Goal: Leave review/rating: Leave review/rating

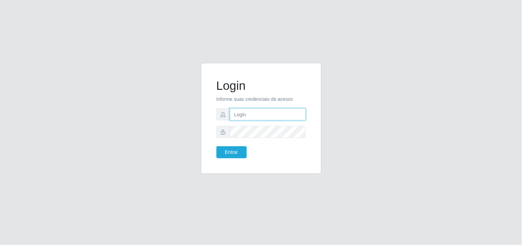
type input "[EMAIL_ADDRESS][DOMAIN_NAME]"
click at [230, 145] on form "Login Informe suas credenciais de acesso [EMAIL_ADDRESS][DOMAIN_NAME] Entrar" at bounding box center [260, 118] width 89 height 80
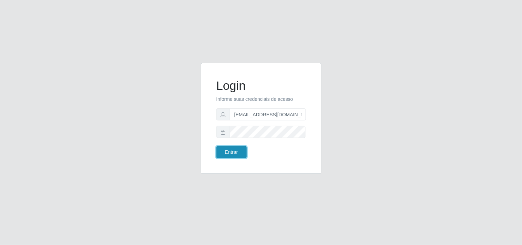
click at [232, 153] on button "Entrar" at bounding box center [231, 152] width 30 height 12
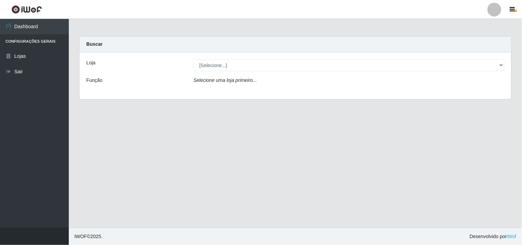
click at [497, 58] on div "Loja [Selecione...] Hiper Queiroz - Boa Vista Função Selecione uma loja primeir…" at bounding box center [294, 75] width 431 height 47
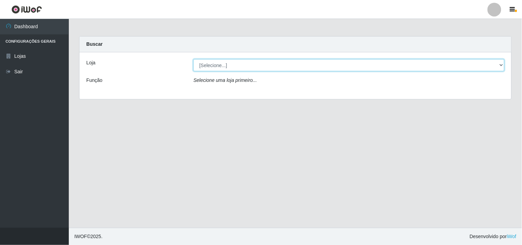
click at [497, 61] on select "[Selecione...] Hiper Queiroz - [GEOGRAPHIC_DATA]" at bounding box center [348, 65] width 311 height 12
select select "514"
click at [193, 59] on select "[Selecione...] Hiper Queiroz - [GEOGRAPHIC_DATA]" at bounding box center [348, 65] width 311 height 12
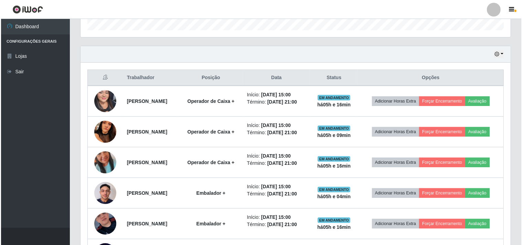
scroll to position [229, 0]
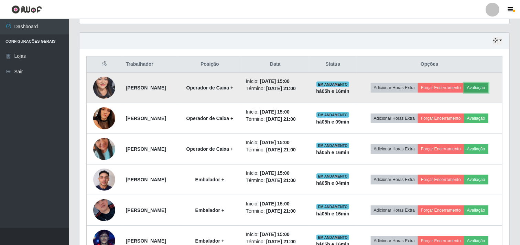
click at [488, 87] on button "Avaliação" at bounding box center [476, 88] width 24 height 10
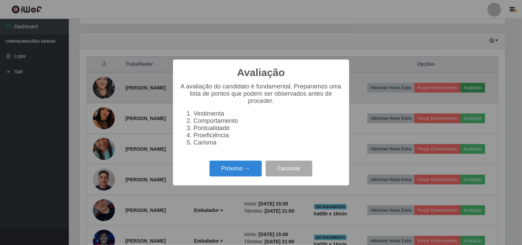
scroll to position [142, 425]
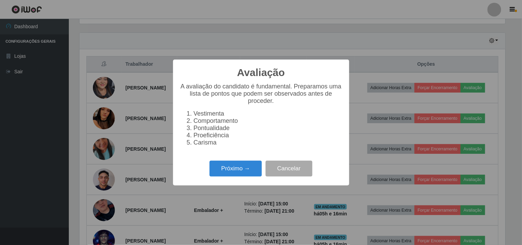
click at [228, 183] on div "Avaliação × A avaliação do candidato é fundamental. Preparamos uma lista de pon…" at bounding box center [261, 121] width 176 height 125
click at [226, 178] on div "Próximo → Cancelar" at bounding box center [261, 168] width 162 height 20
click at [246, 170] on button "Próximo →" at bounding box center [235, 169] width 52 height 16
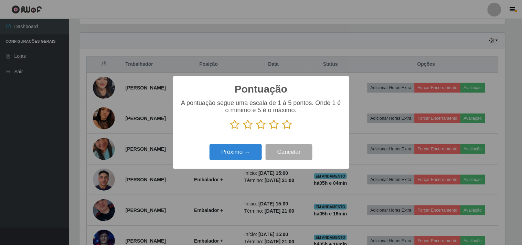
scroll to position [343630, 343347]
click at [289, 128] on icon at bounding box center [287, 124] width 10 height 10
click at [282, 130] on input "radio" at bounding box center [282, 130] width 0 height 0
click at [238, 149] on button "Próximo →" at bounding box center [235, 152] width 52 height 16
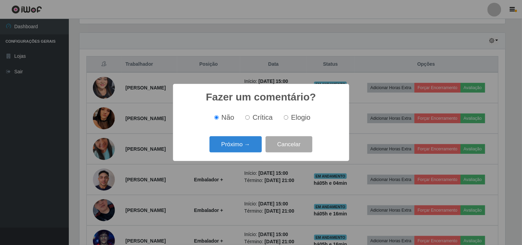
click at [238, 149] on button "Próximo →" at bounding box center [235, 144] width 52 height 16
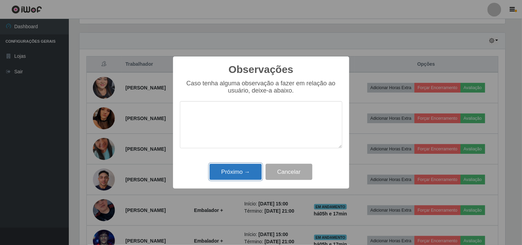
click at [239, 171] on button "Próximo →" at bounding box center [235, 172] width 52 height 16
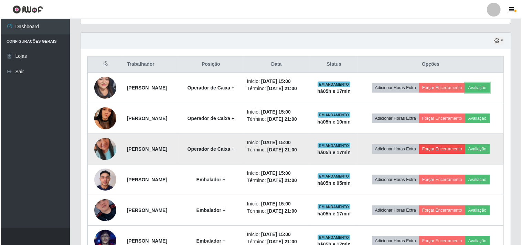
scroll to position [142, 430]
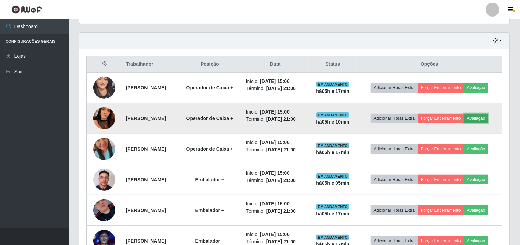
click at [488, 117] on button "Avaliação" at bounding box center [476, 118] width 24 height 10
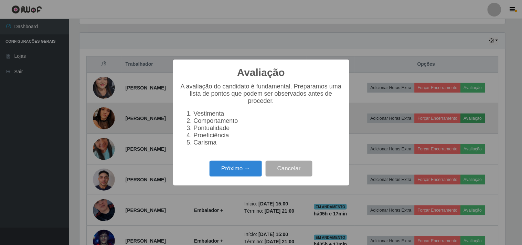
scroll to position [142, 425]
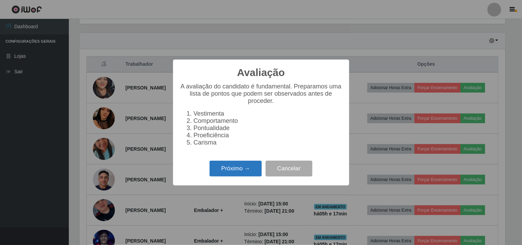
click at [246, 173] on button "Próximo →" at bounding box center [235, 169] width 52 height 16
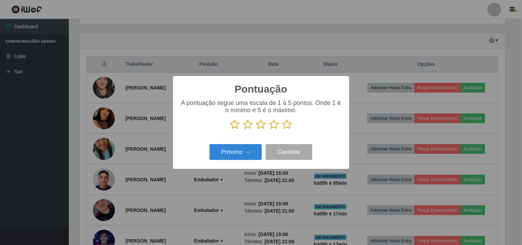
scroll to position [343630, 343347]
click at [274, 126] on icon at bounding box center [274, 124] width 10 height 10
click at [269, 130] on input "radio" at bounding box center [269, 130] width 0 height 0
click at [294, 127] on p at bounding box center [261, 124] width 162 height 10
click at [287, 125] on icon at bounding box center [287, 124] width 10 height 10
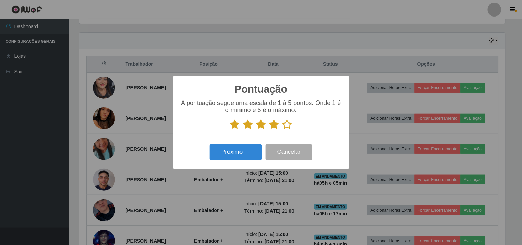
click at [282, 130] on input "radio" at bounding box center [282, 130] width 0 height 0
click at [246, 153] on button "Próximo →" at bounding box center [235, 152] width 52 height 16
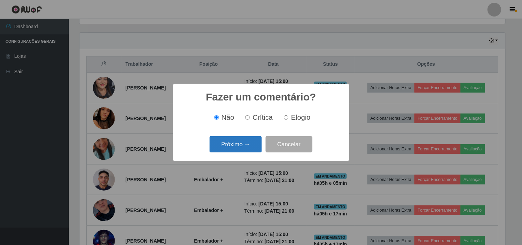
click at [248, 145] on button "Próximo →" at bounding box center [235, 144] width 52 height 16
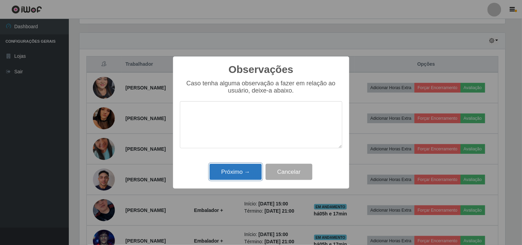
click at [246, 166] on button "Próximo →" at bounding box center [235, 172] width 52 height 16
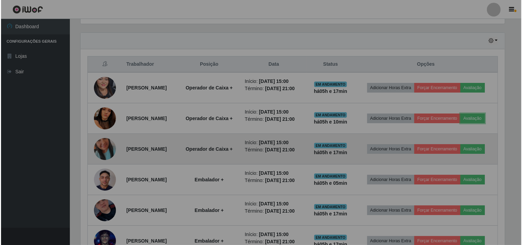
scroll to position [142, 430]
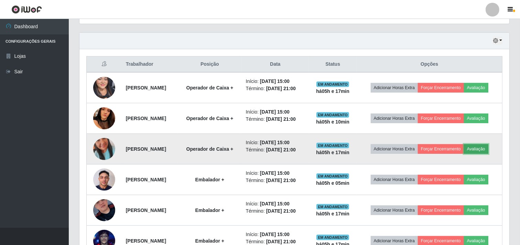
click at [488, 146] on button "Avaliação" at bounding box center [476, 149] width 24 height 10
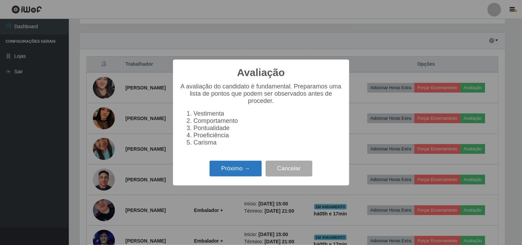
click at [245, 169] on button "Próximo →" at bounding box center [235, 169] width 52 height 16
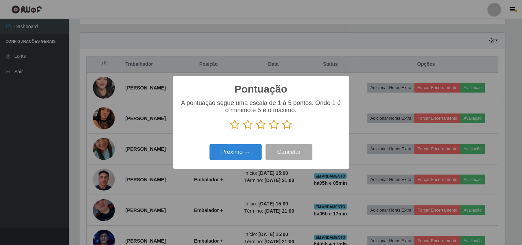
click at [290, 123] on icon at bounding box center [287, 124] width 10 height 10
click at [282, 130] on input "radio" at bounding box center [282, 130] width 0 height 0
click at [236, 155] on button "Próximo →" at bounding box center [235, 152] width 52 height 16
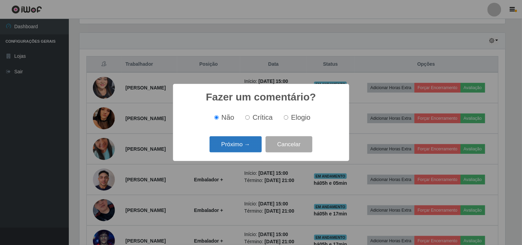
click at [241, 141] on button "Próximo →" at bounding box center [235, 144] width 52 height 16
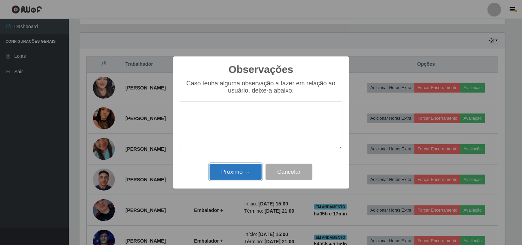
click at [241, 173] on button "Próximo →" at bounding box center [235, 172] width 52 height 16
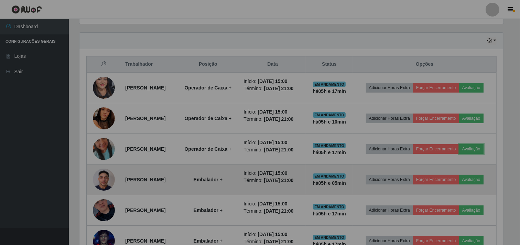
scroll to position [142, 430]
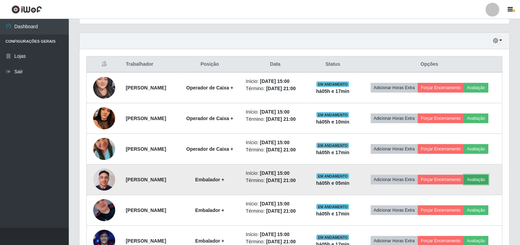
click at [488, 178] on button "Avaliação" at bounding box center [476, 180] width 24 height 10
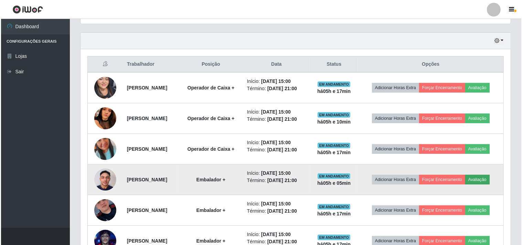
scroll to position [142, 425]
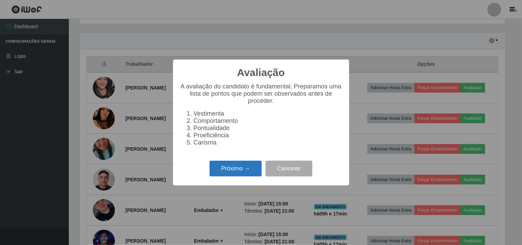
click at [224, 175] on button "Próximo →" at bounding box center [235, 169] width 52 height 16
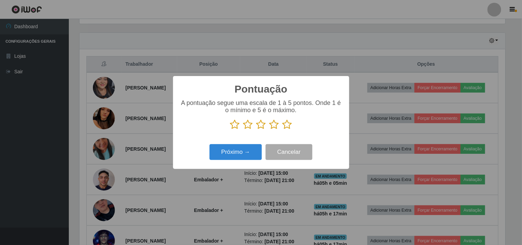
click at [290, 132] on div "A pontuação segue uma escala de 1 à 5 pontos. Onde 1 é o mínimo e 5 é o máximo." at bounding box center [261, 117] width 162 height 36
click at [290, 126] on icon at bounding box center [287, 124] width 10 height 10
click at [282, 130] on input "radio" at bounding box center [282, 130] width 0 height 0
click at [234, 155] on button "Próximo →" at bounding box center [235, 152] width 52 height 16
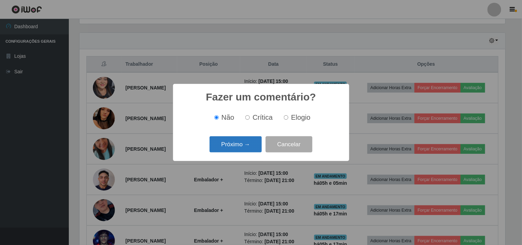
click at [238, 149] on button "Próximo →" at bounding box center [235, 144] width 52 height 16
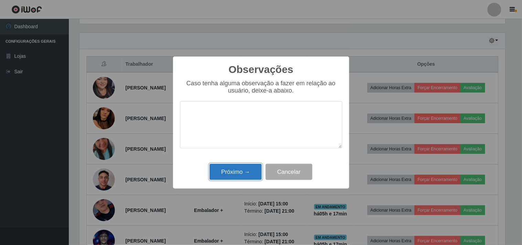
click at [218, 177] on button "Próximo →" at bounding box center [235, 172] width 52 height 16
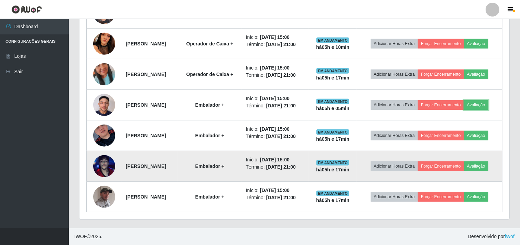
scroll to position [304, 0]
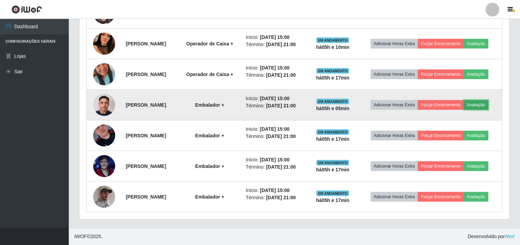
click at [488, 105] on button "Avaliação" at bounding box center [476, 105] width 24 height 10
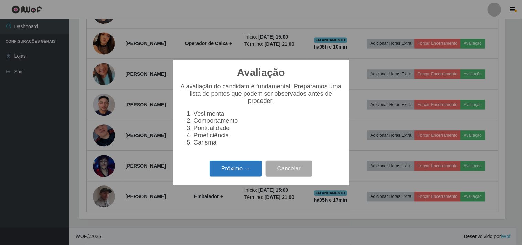
click at [243, 168] on button "Próximo →" at bounding box center [235, 169] width 52 height 16
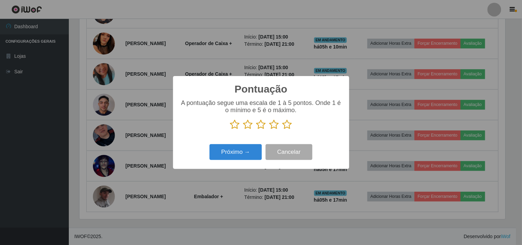
click at [289, 127] on icon at bounding box center [287, 124] width 10 height 10
click at [282, 130] on input "radio" at bounding box center [282, 130] width 0 height 0
click at [218, 150] on button "Próximo →" at bounding box center [235, 152] width 52 height 16
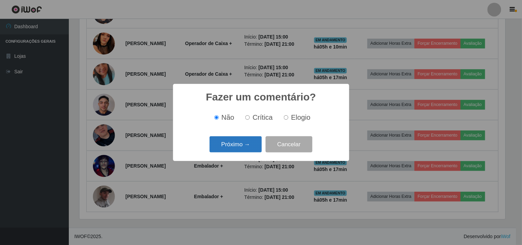
click at [222, 149] on button "Próximo →" at bounding box center [235, 144] width 52 height 16
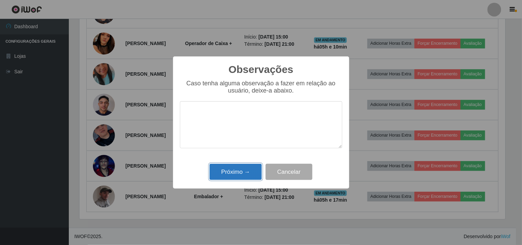
click at [233, 178] on button "Próximo →" at bounding box center [235, 172] width 52 height 16
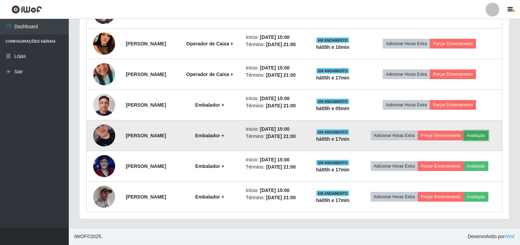
click at [482, 139] on button "Avaliação" at bounding box center [476, 136] width 24 height 10
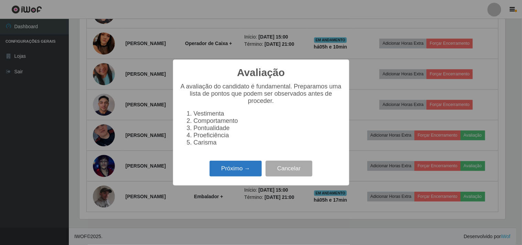
click at [245, 171] on button "Próximo →" at bounding box center [235, 169] width 52 height 16
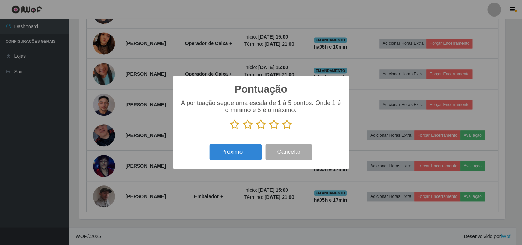
click at [292, 130] on p at bounding box center [261, 124] width 162 height 10
click at [288, 124] on icon at bounding box center [287, 124] width 10 height 10
click at [282, 130] on input "radio" at bounding box center [282, 130] width 0 height 0
click at [246, 155] on button "Próximo →" at bounding box center [235, 152] width 52 height 16
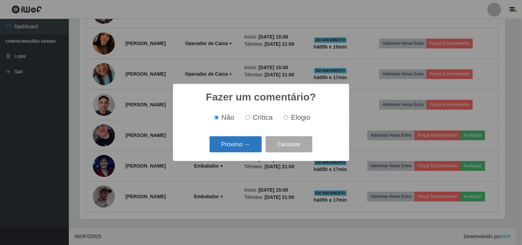
click at [243, 149] on button "Próximo →" at bounding box center [235, 144] width 52 height 16
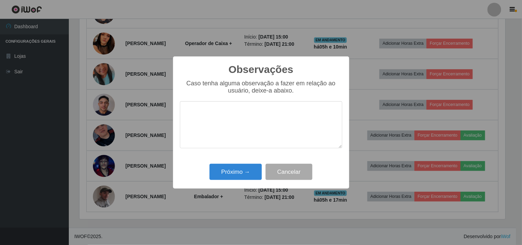
click at [243, 162] on div "Observações × Caso tenha alguma observação a fazer em relação ao usuário, deixe…" at bounding box center [261, 122] width 176 height 132
click at [243, 171] on button "Próximo →" at bounding box center [235, 172] width 52 height 16
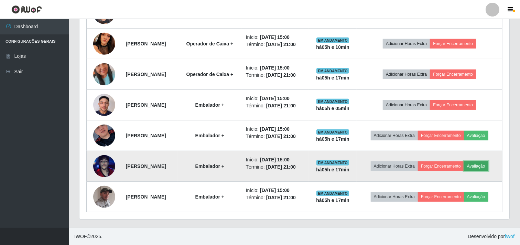
click at [488, 163] on button "Avaliação" at bounding box center [476, 166] width 24 height 10
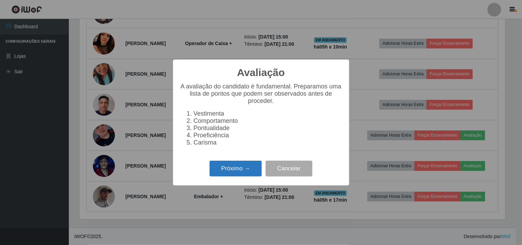
click at [249, 174] on button "Próximo →" at bounding box center [235, 169] width 52 height 16
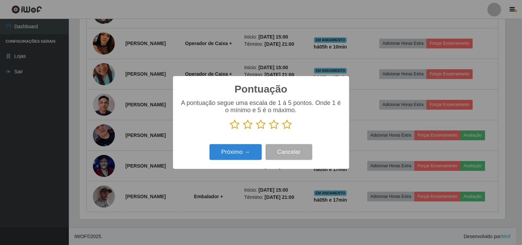
click at [288, 130] on icon at bounding box center [287, 124] width 10 height 10
click at [282, 130] on input "radio" at bounding box center [282, 130] width 0 height 0
click at [226, 156] on button "Próximo →" at bounding box center [235, 152] width 52 height 16
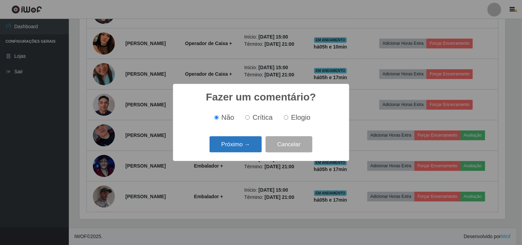
click at [227, 147] on button "Próximo →" at bounding box center [235, 144] width 52 height 16
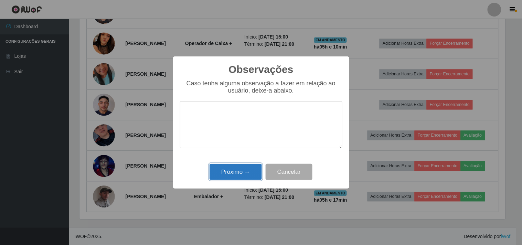
click at [225, 167] on button "Próximo →" at bounding box center [235, 172] width 52 height 16
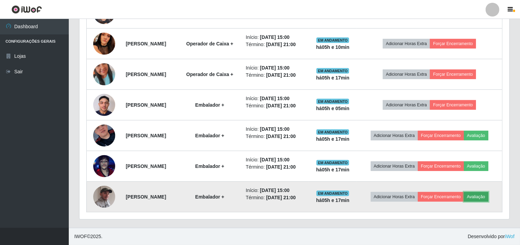
click at [488, 195] on button "Avaliação" at bounding box center [476, 197] width 24 height 10
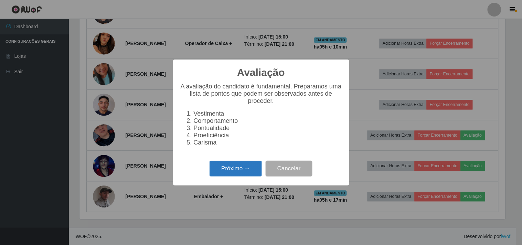
click at [228, 166] on button "Próximo →" at bounding box center [235, 169] width 52 height 16
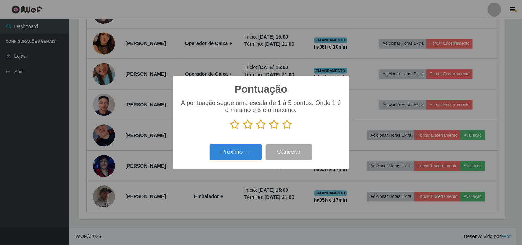
click at [291, 126] on icon at bounding box center [287, 124] width 10 height 10
click at [282, 130] on input "radio" at bounding box center [282, 130] width 0 height 0
drag, startPoint x: 244, startPoint y: 143, endPoint x: 243, endPoint y: 147, distance: 4.7
click at [244, 144] on div "Próximo → Cancelar" at bounding box center [261, 152] width 162 height 20
click at [243, 148] on button "Próximo →" at bounding box center [235, 152] width 52 height 16
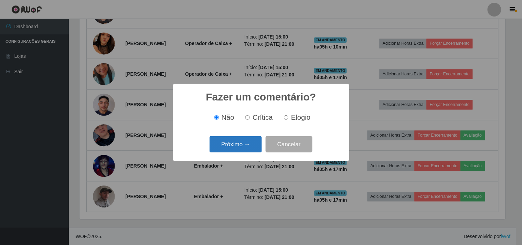
click at [243, 149] on button "Próximo →" at bounding box center [235, 144] width 52 height 16
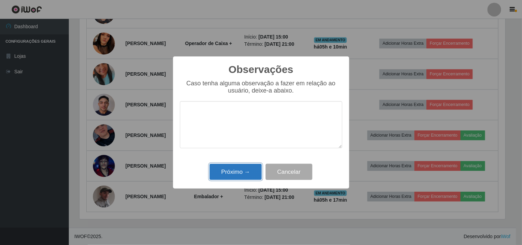
click at [241, 177] on button "Próximo →" at bounding box center [235, 172] width 52 height 16
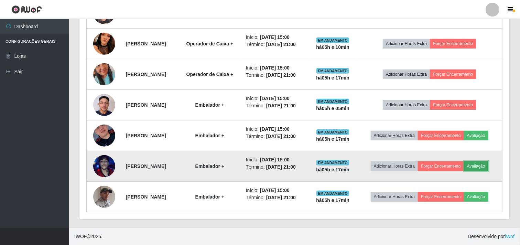
click at [488, 164] on button "Avaliação" at bounding box center [476, 166] width 24 height 10
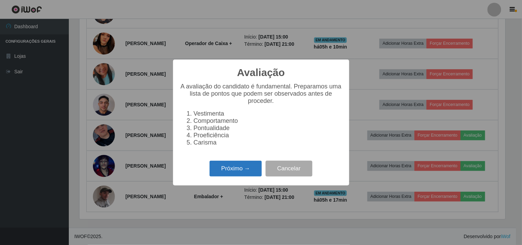
click at [223, 166] on button "Próximo →" at bounding box center [235, 169] width 52 height 16
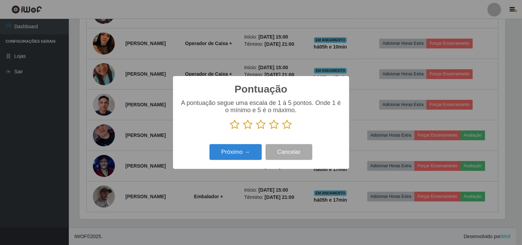
click at [288, 124] on icon at bounding box center [287, 124] width 10 height 10
click at [282, 130] on input "radio" at bounding box center [282, 130] width 0 height 0
click at [224, 156] on button "Próximo →" at bounding box center [235, 152] width 52 height 16
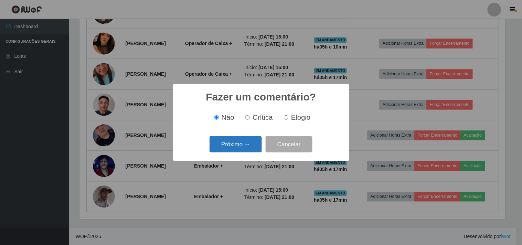
click at [239, 139] on button "Próximo →" at bounding box center [235, 144] width 52 height 16
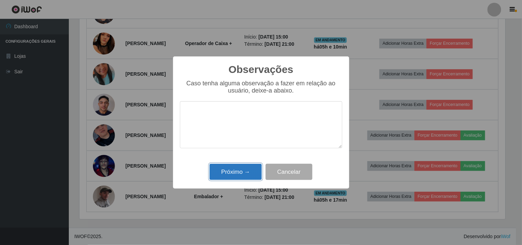
click at [231, 171] on button "Próximo →" at bounding box center [235, 172] width 52 height 16
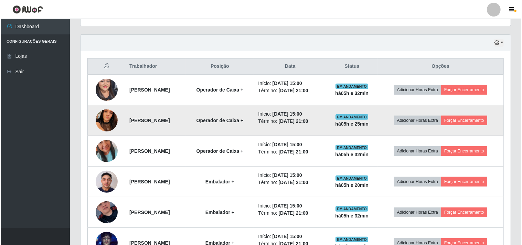
scroll to position [228, 0]
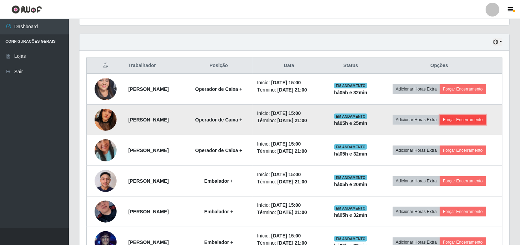
click at [469, 119] on button "Forçar Encerramento" at bounding box center [463, 120] width 46 height 10
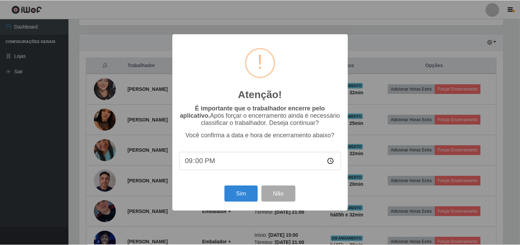
scroll to position [142, 425]
type input "20:33"
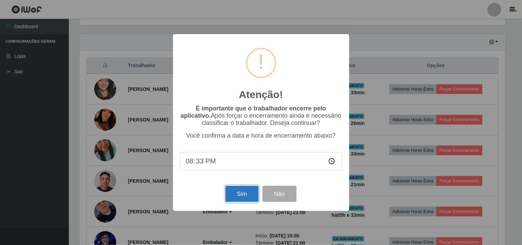
click at [248, 194] on button "Sim" at bounding box center [241, 194] width 33 height 16
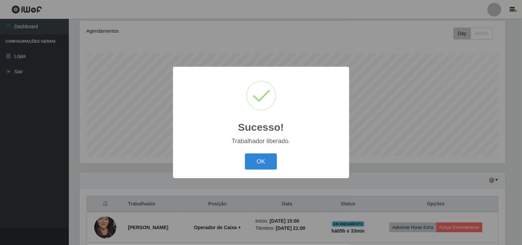
click at [257, 170] on div "OK Cancel" at bounding box center [261, 162] width 162 height 20
click at [261, 162] on button "OK" at bounding box center [261, 161] width 32 height 16
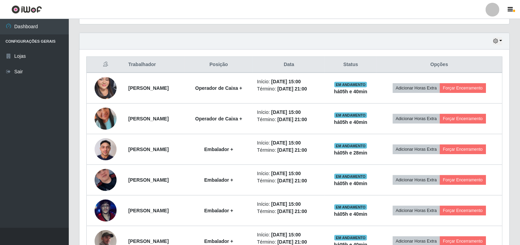
scroll to position [229, 0]
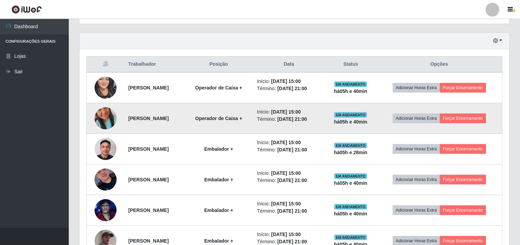
click at [87, 121] on td at bounding box center [106, 118] width 38 height 31
click at [100, 114] on img at bounding box center [106, 118] width 22 height 39
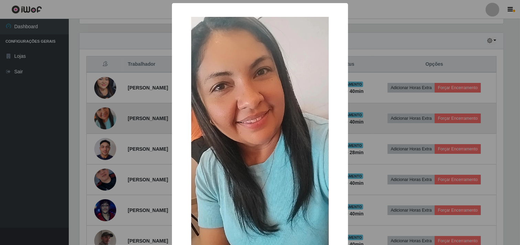
scroll to position [142, 425]
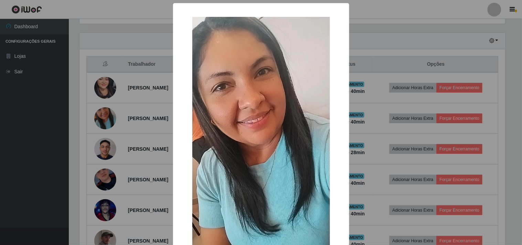
click at [95, 102] on div "× OK Cancel" at bounding box center [261, 122] width 522 height 245
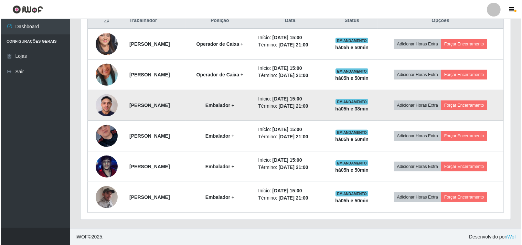
scroll to position [273, 0]
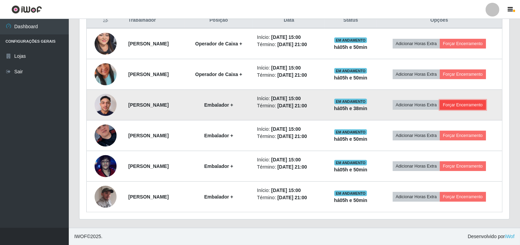
click at [479, 109] on button "Forçar Encerramento" at bounding box center [463, 105] width 46 height 10
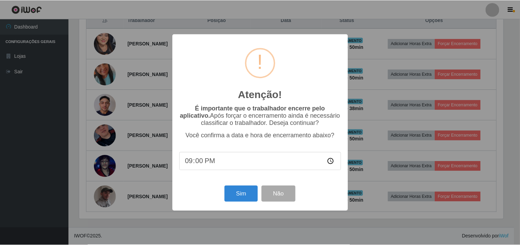
scroll to position [142, 425]
click at [241, 195] on button "Sim" at bounding box center [241, 194] width 33 height 16
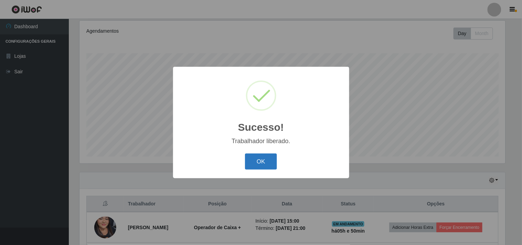
click at [267, 162] on button "OK" at bounding box center [261, 161] width 32 height 16
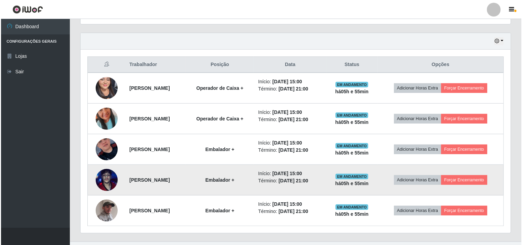
scroll to position [242, 0]
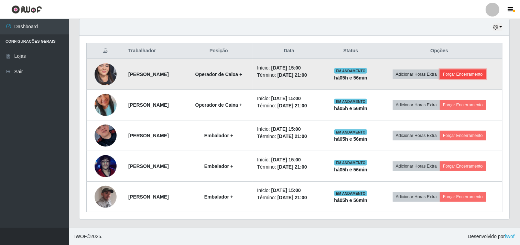
click at [485, 74] on button "Forçar Encerramento" at bounding box center [463, 74] width 46 height 10
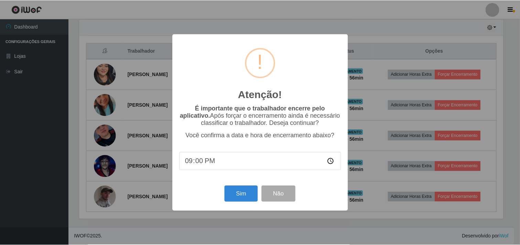
scroll to position [142, 425]
click at [251, 193] on button "Sim" at bounding box center [241, 194] width 33 height 16
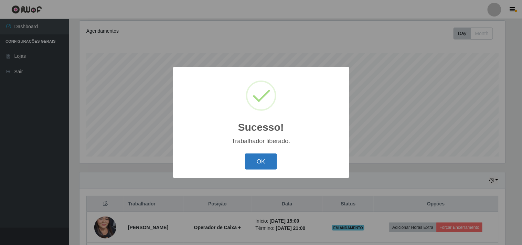
click at [263, 161] on button "OK" at bounding box center [261, 161] width 32 height 16
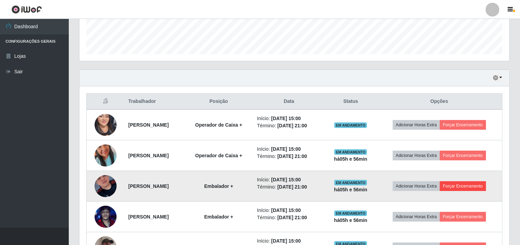
scroll to position [242, 0]
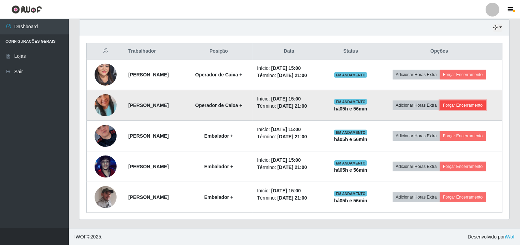
click at [469, 105] on button "Forçar Encerramento" at bounding box center [463, 105] width 46 height 10
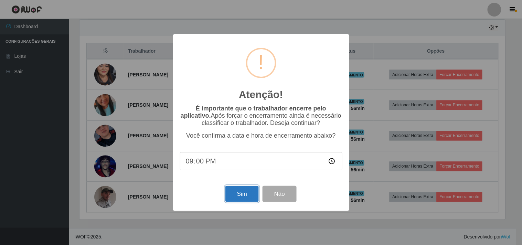
click at [253, 192] on button "Sim" at bounding box center [241, 194] width 33 height 16
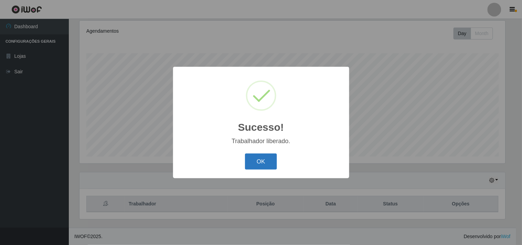
click at [262, 154] on button "OK" at bounding box center [261, 161] width 32 height 16
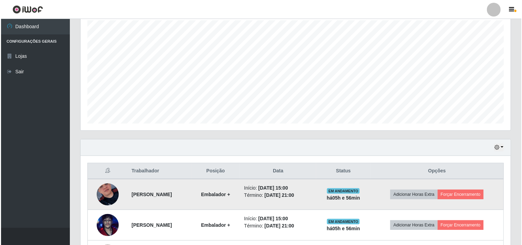
scroll to position [166, 0]
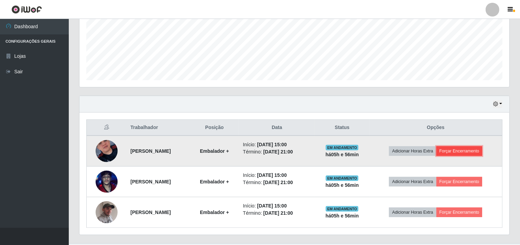
click at [470, 152] on button "Forçar Encerramento" at bounding box center [459, 151] width 46 height 10
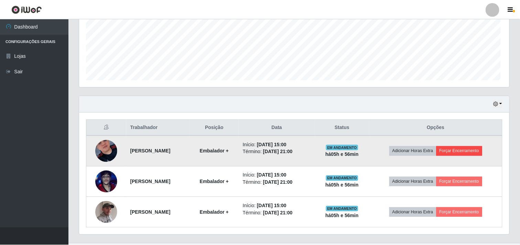
scroll to position [142, 425]
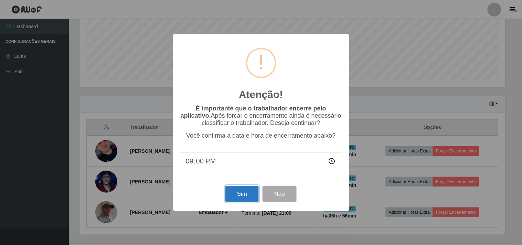
click at [237, 197] on button "Sim" at bounding box center [241, 194] width 33 height 16
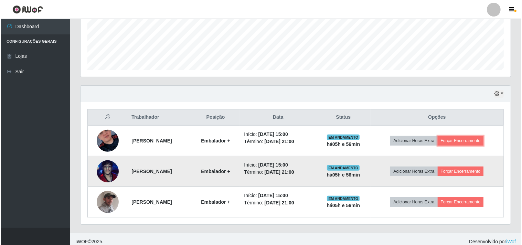
scroll to position [181, 0]
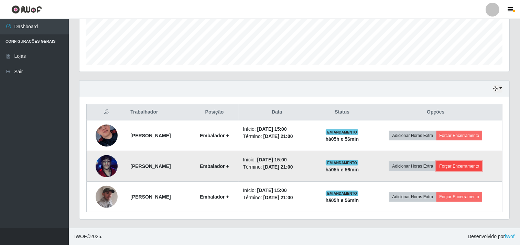
click at [474, 167] on button "Forçar Encerramento" at bounding box center [459, 166] width 46 height 10
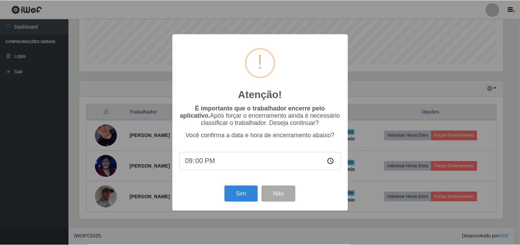
scroll to position [89, 0]
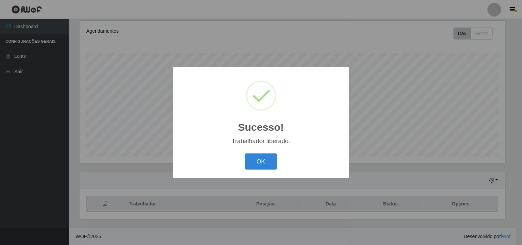
click at [253, 152] on div "OK Cancel" at bounding box center [261, 162] width 162 height 20
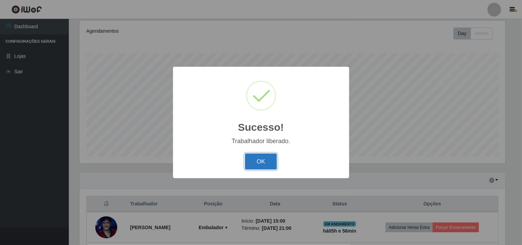
click at [265, 156] on button "OK" at bounding box center [261, 161] width 32 height 16
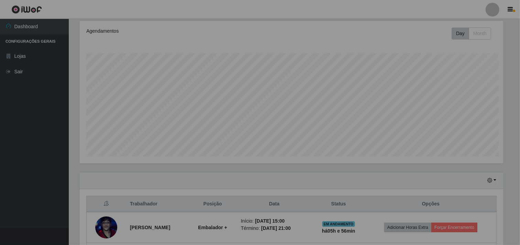
scroll to position [95, 0]
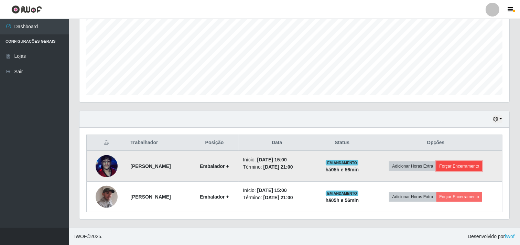
click at [464, 166] on button "Forçar Encerramento" at bounding box center [459, 166] width 46 height 10
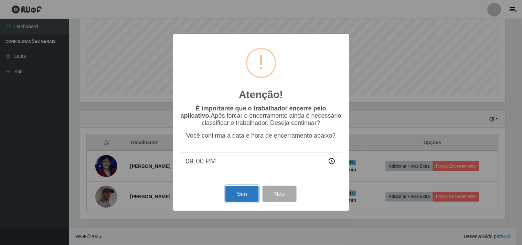
click at [252, 192] on button "Sim" at bounding box center [241, 194] width 33 height 16
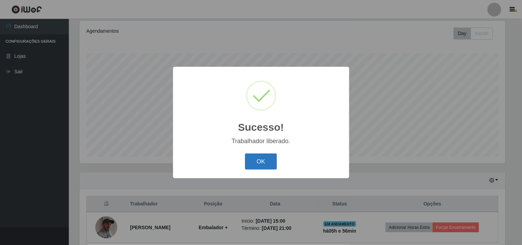
click at [266, 153] on button "OK" at bounding box center [261, 161] width 32 height 16
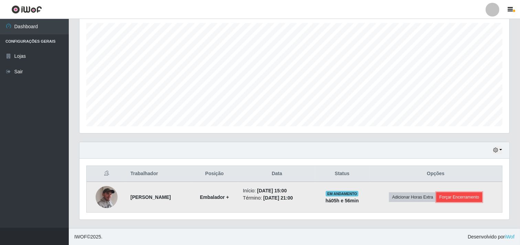
click at [454, 198] on button "Forçar Encerramento" at bounding box center [459, 197] width 46 height 10
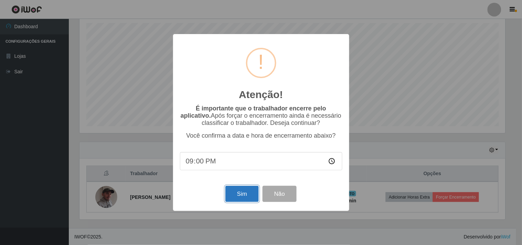
click at [232, 197] on button "Sim" at bounding box center [241, 194] width 33 height 16
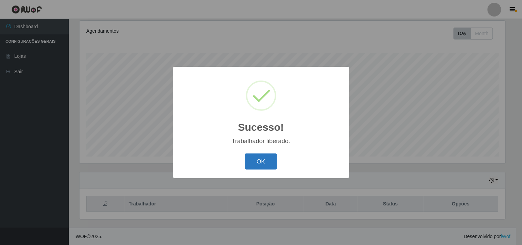
click at [267, 162] on button "OK" at bounding box center [261, 161] width 32 height 16
